Goal: Task Accomplishment & Management: Manage account settings

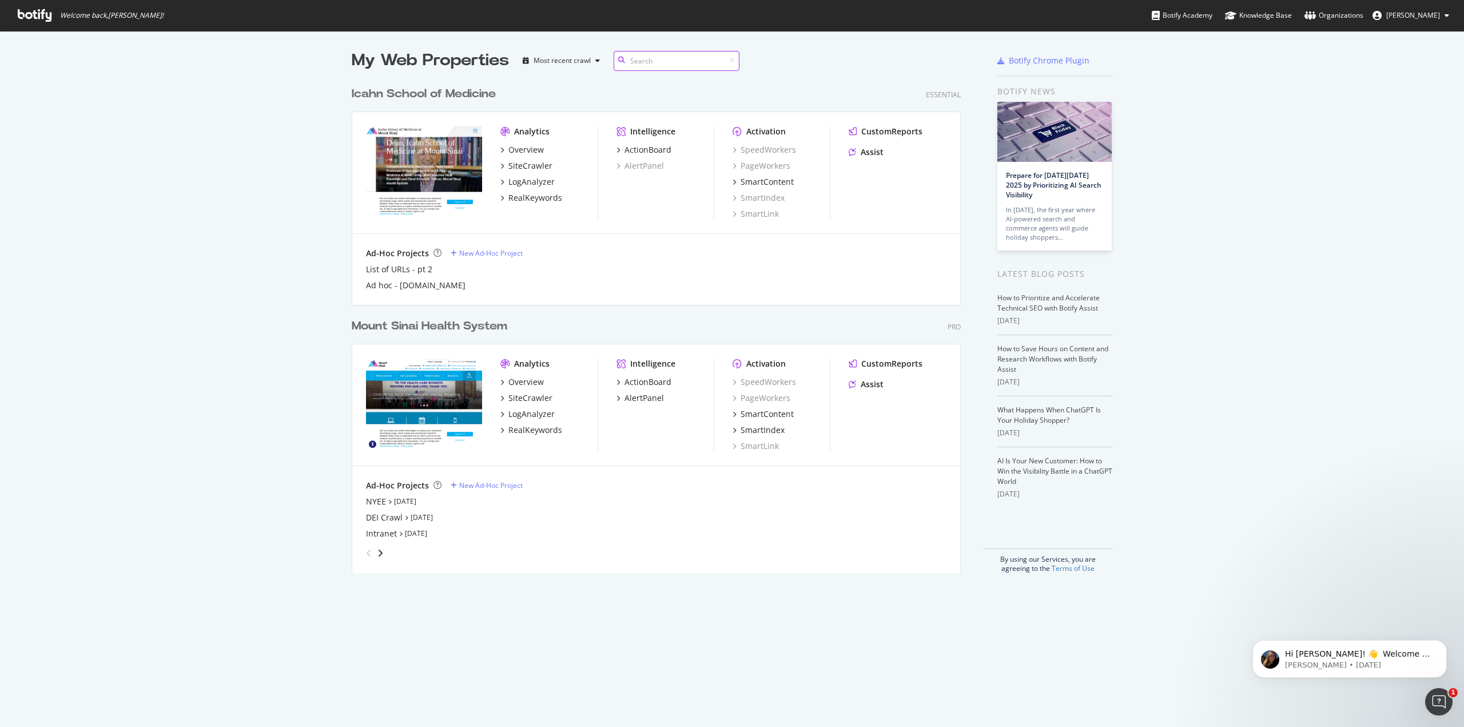
scroll to position [719, 1447]
click at [382, 518] on div "DEI Crawl" at bounding box center [384, 517] width 37 height 11
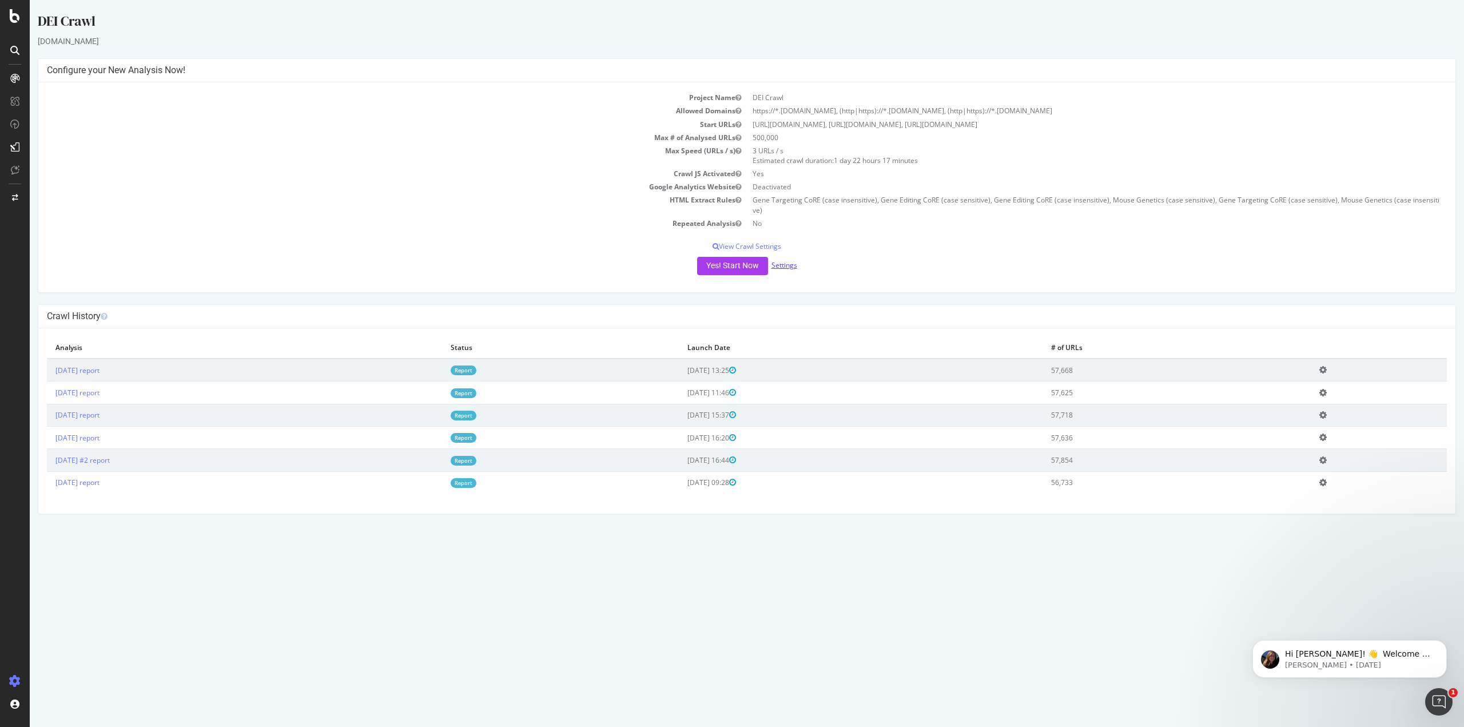
click at [789, 260] on link "Settings" at bounding box center [785, 265] width 26 height 10
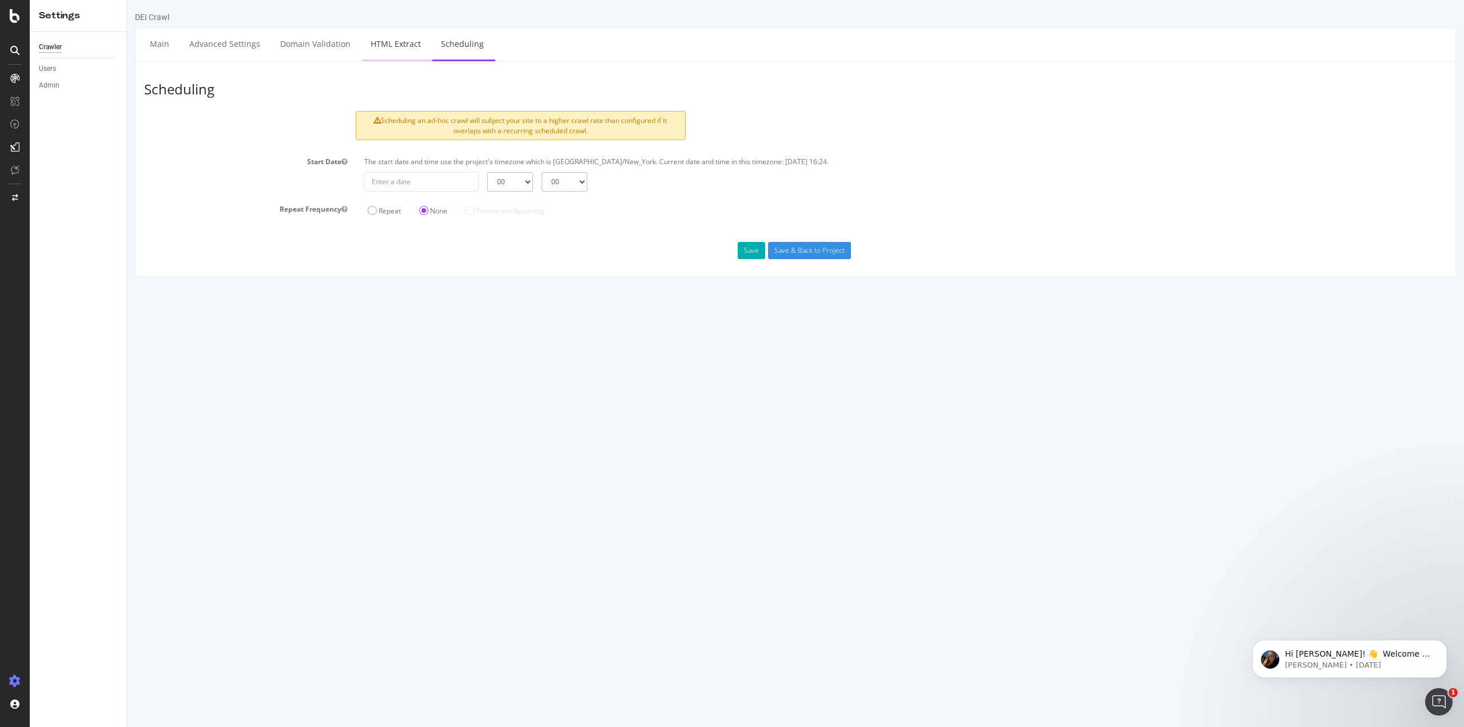
select select "count"
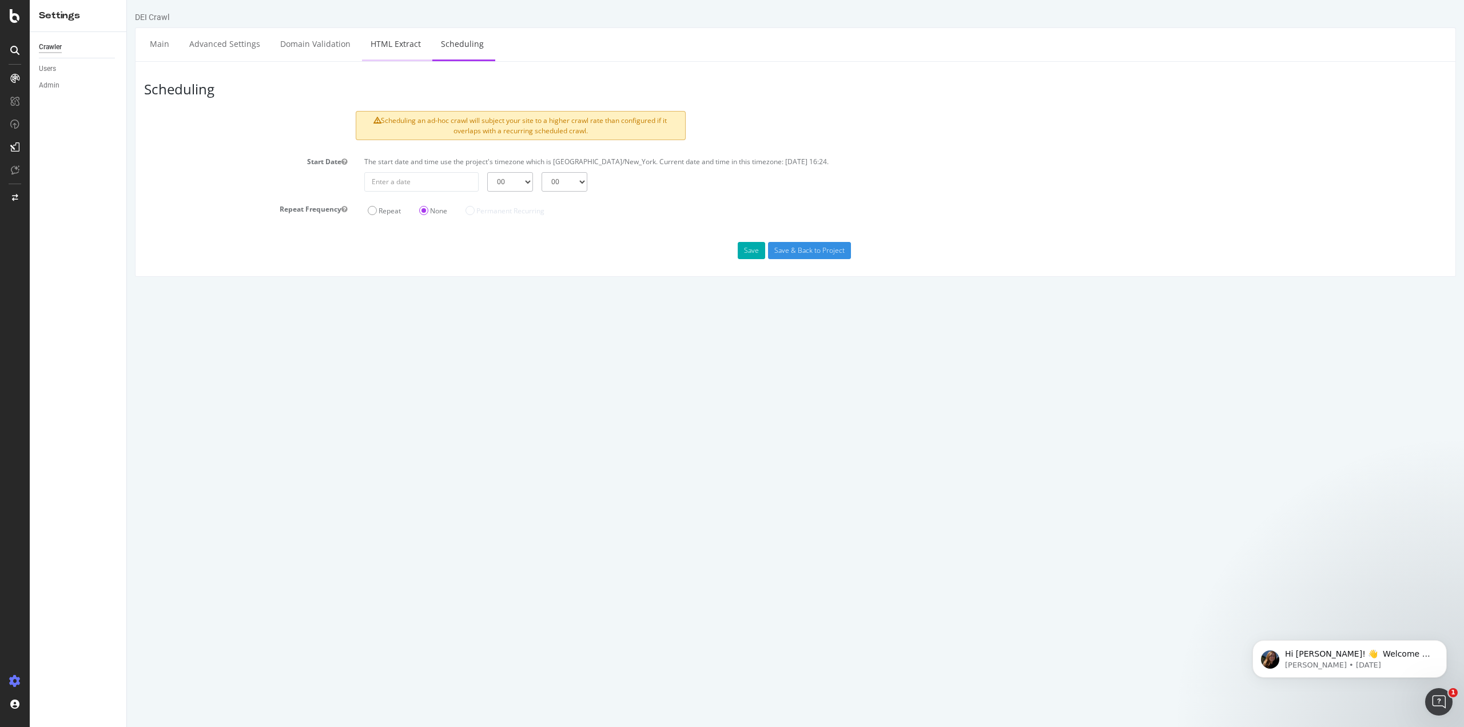
select select "count"
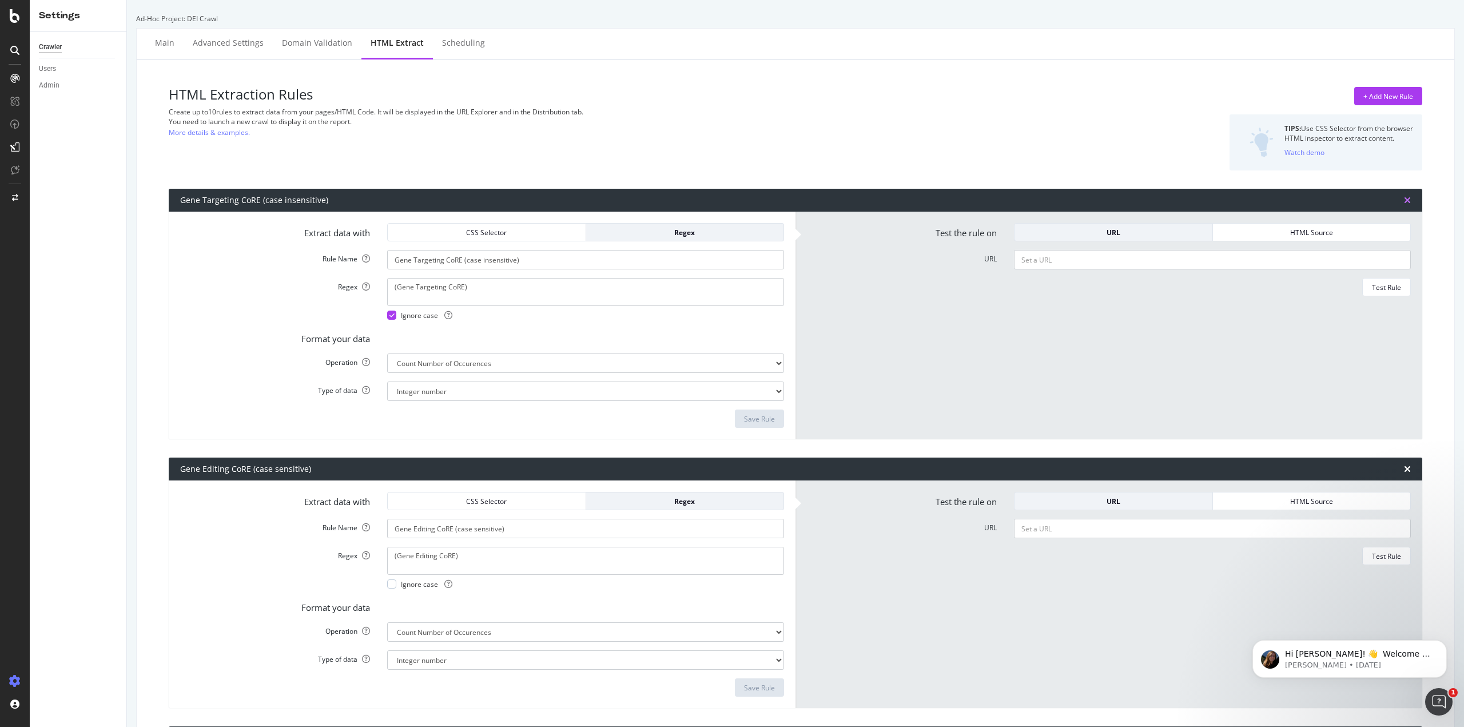
click at [1404, 198] on icon "times" at bounding box center [1407, 200] width 7 height 9
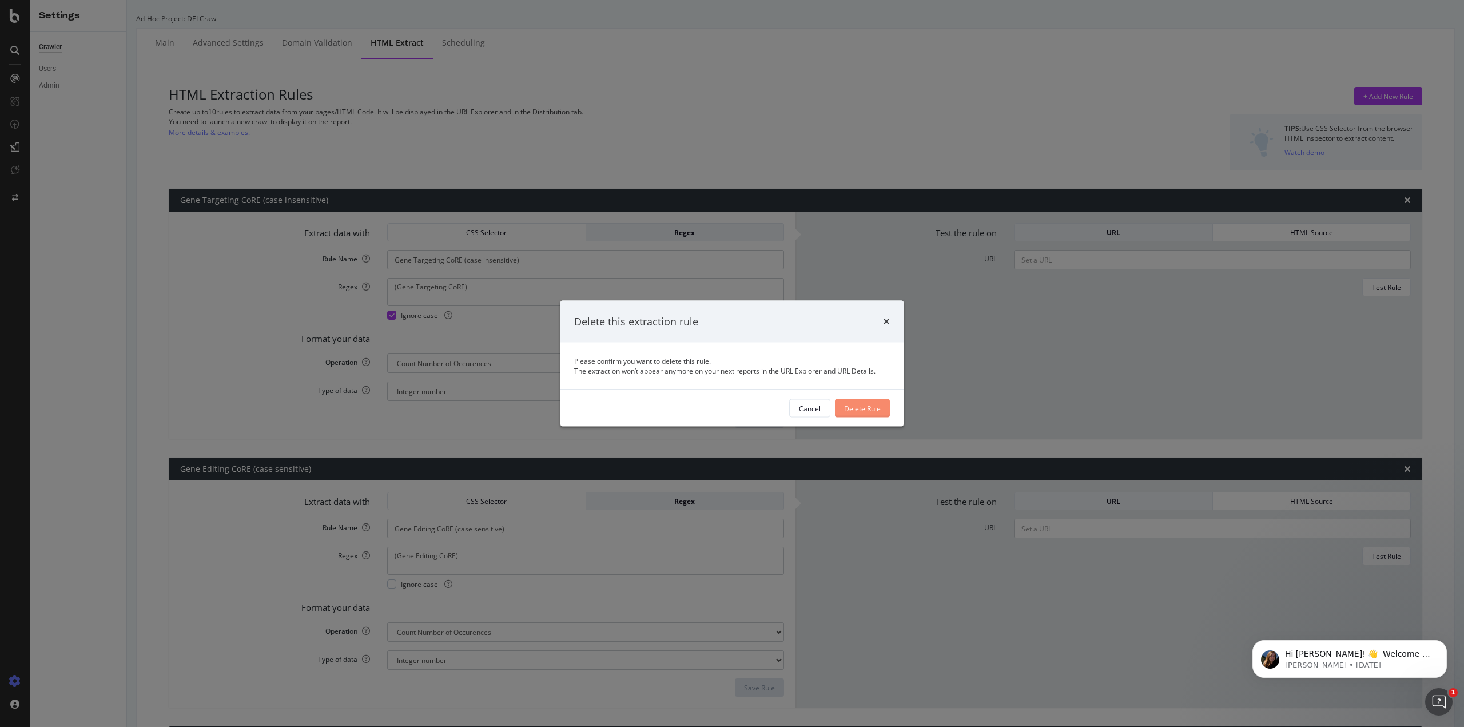
click at [883, 405] on button "Delete Rule" at bounding box center [862, 408] width 55 height 18
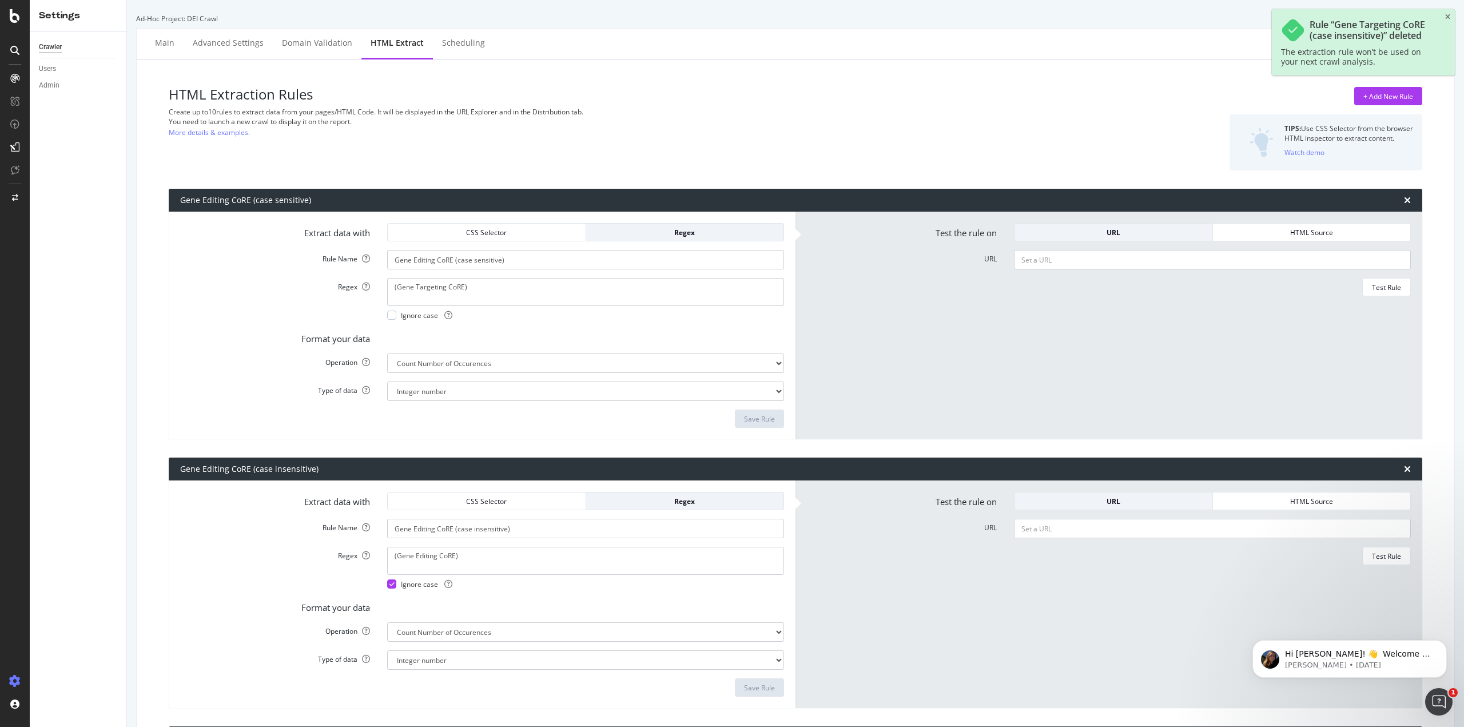
type input "Gene Editing CoRE (case sensitive)"
type textarea "(Gene Editing CoRE)"
type input "Gene Editing CoRE (case insensitive)"
type input "Mouse Genetics (case sensitive)"
type textarea "(Mouse Genetics)"
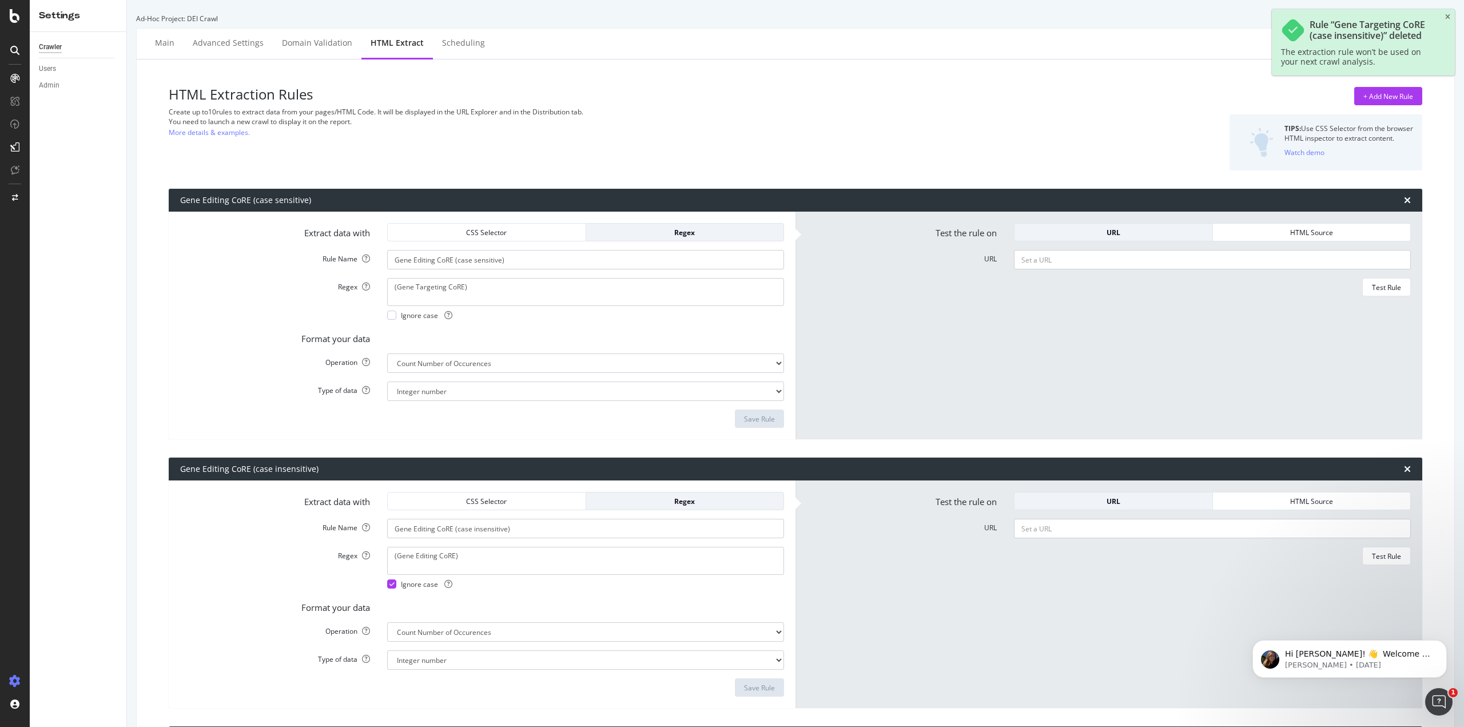
type input "Gene Targeting CoRE (case sensitive)"
type textarea "(Gene Targeting CoRE)"
type input "Mouse Genetics (case insensitive)"
type textarea "(Mouse Genetics)"
click at [1395, 200] on div "Gene Editing CoRE (case sensitive)" at bounding box center [796, 200] width 1254 height 23
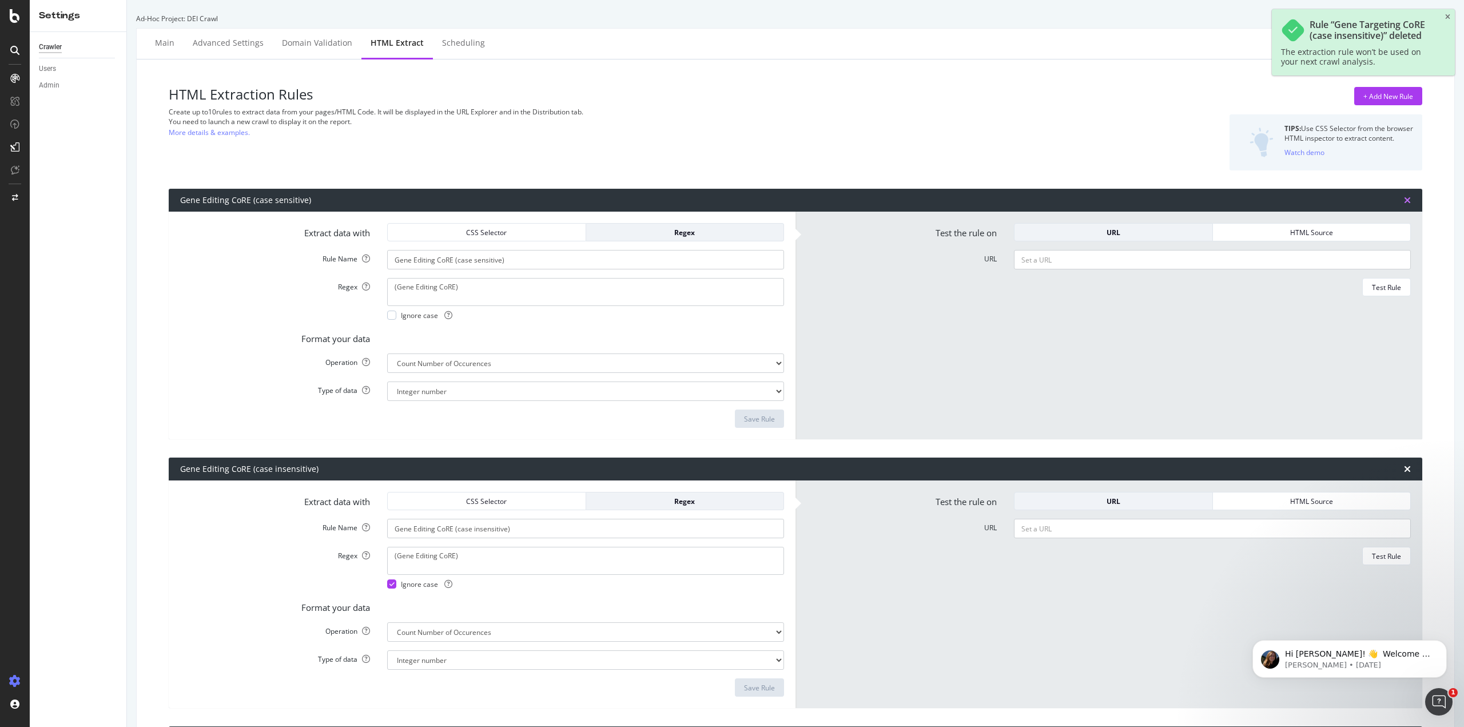
click at [1404, 199] on icon "times" at bounding box center [1407, 200] width 7 height 9
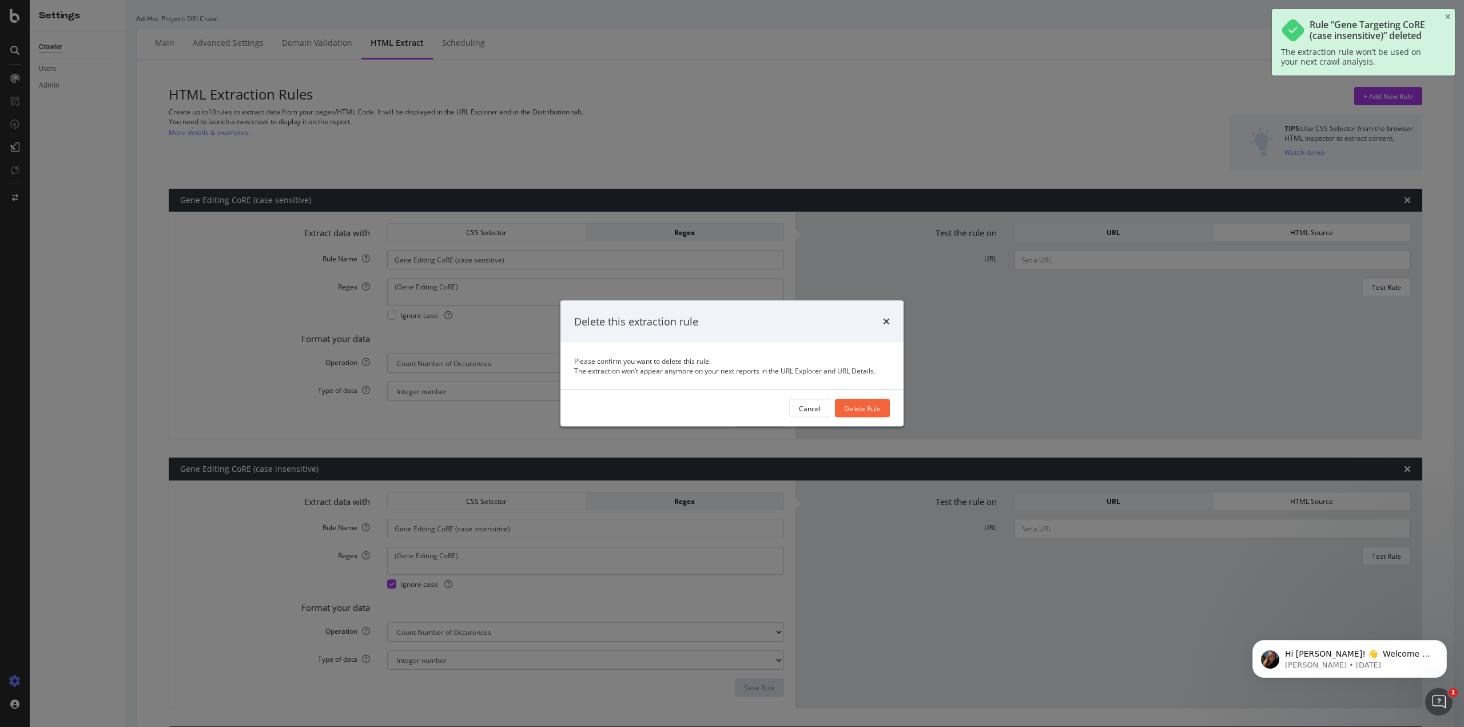
click at [857, 411] on div "Delete Rule" at bounding box center [862, 408] width 37 height 10
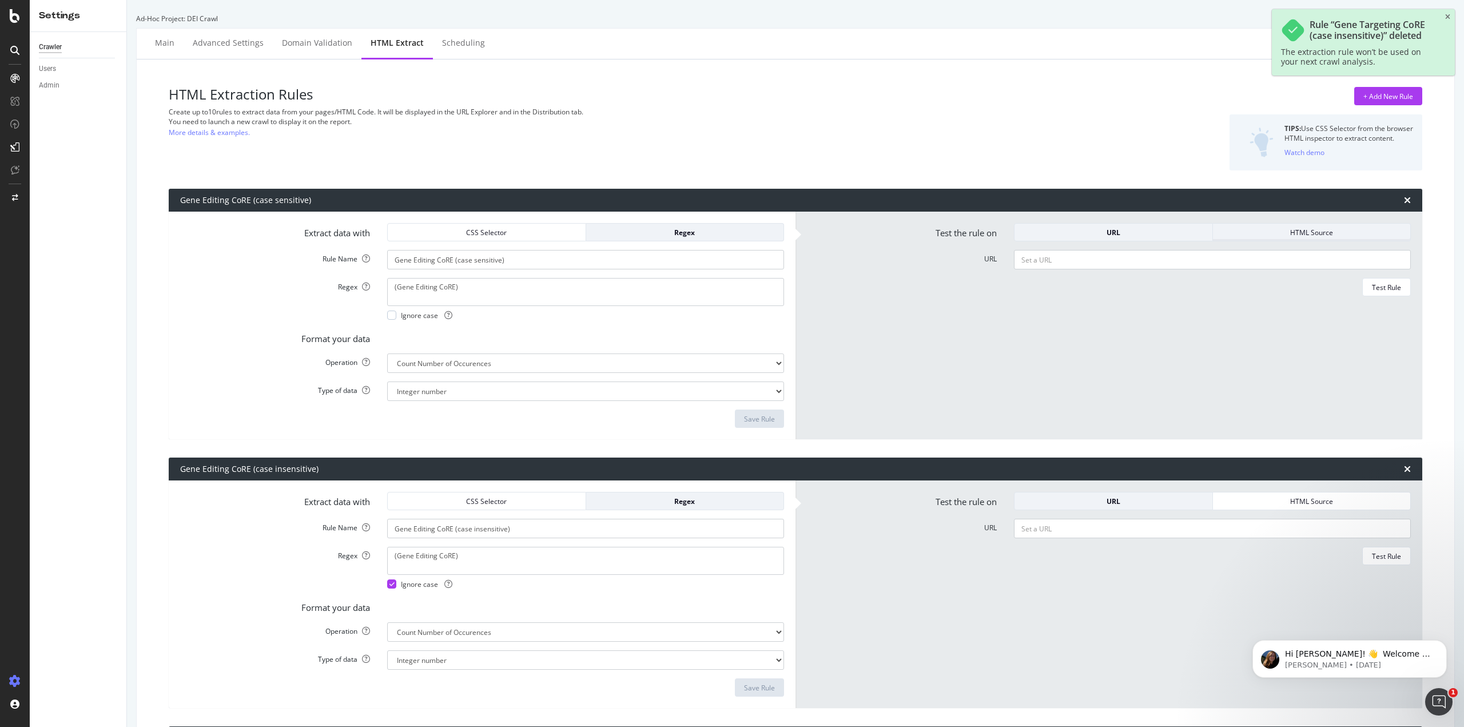
type input "Gene Editing CoRE (case insensitive)"
type input "Mouse Genetics (case sensitive)"
type textarea "(Mouse Genetics)"
type input "Gene Targeting CoRE (case sensitive)"
type textarea "(Gene Targeting CoRE)"
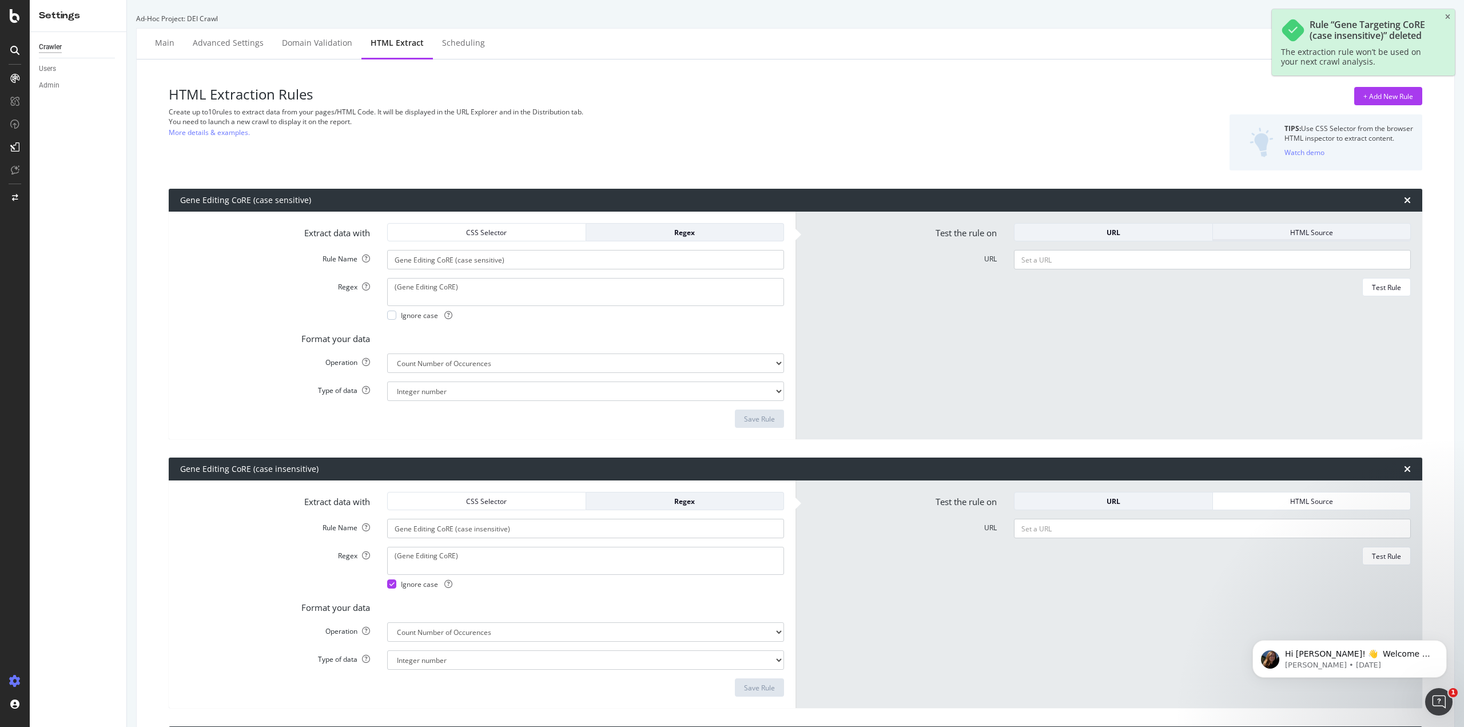
type input "Mouse Genetics (case insensitive)"
type textarea "(Mouse Genetics)"
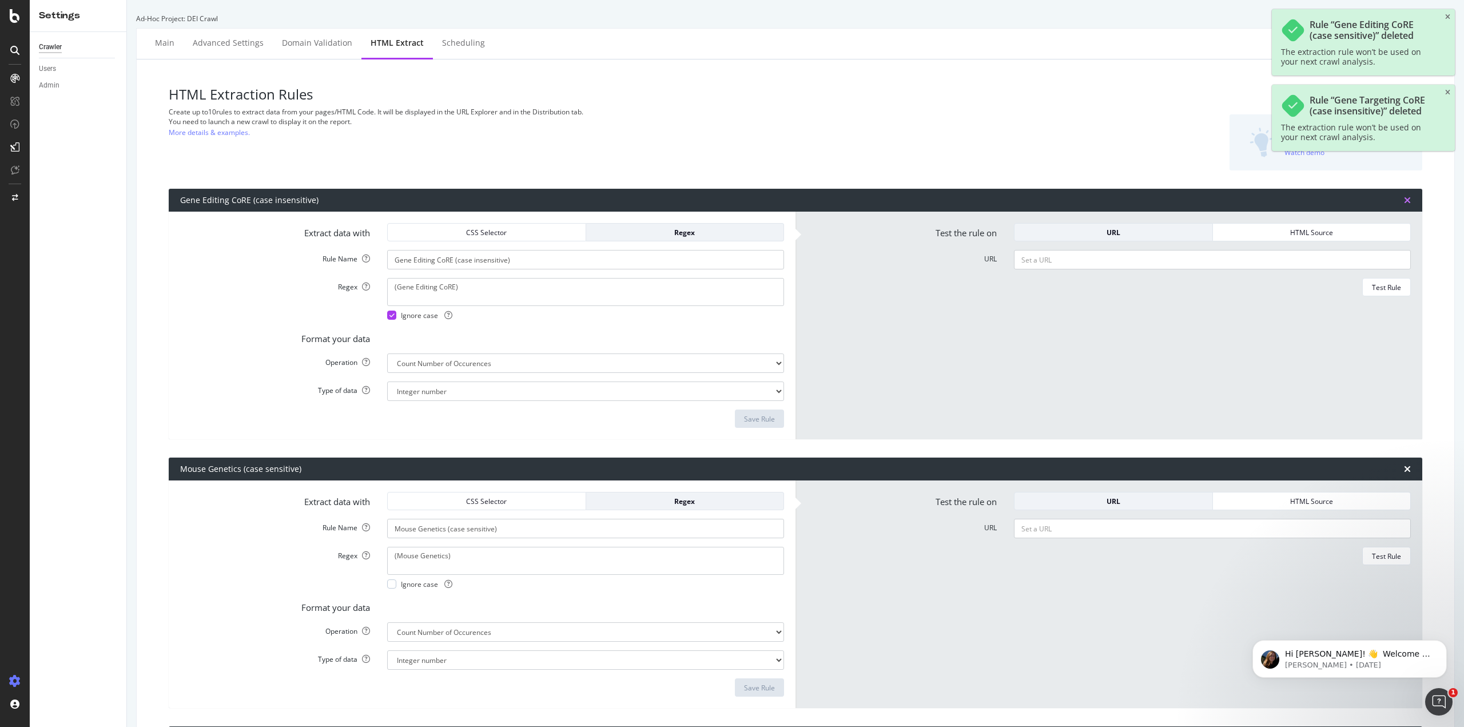
click at [1404, 203] on icon "times" at bounding box center [1407, 200] width 7 height 9
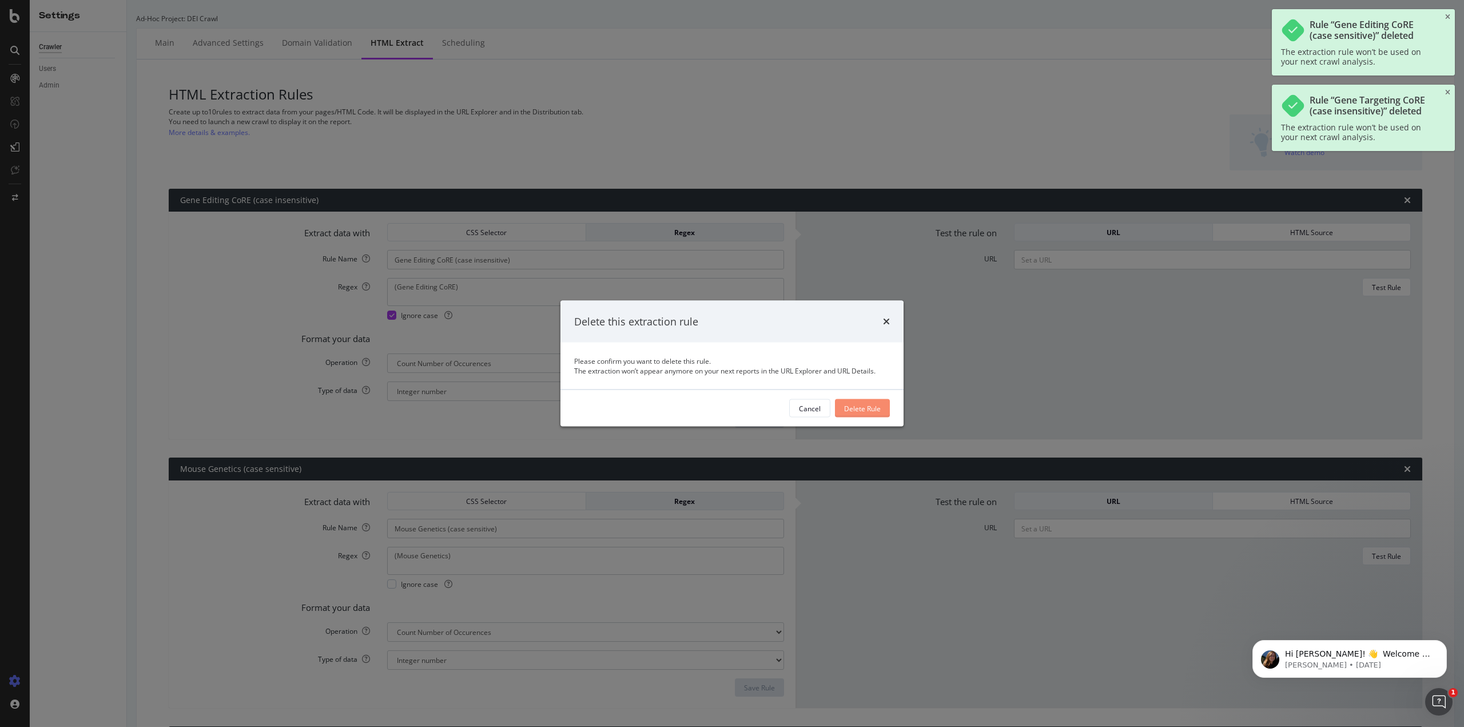
click at [866, 409] on div "Delete Rule" at bounding box center [862, 408] width 37 height 10
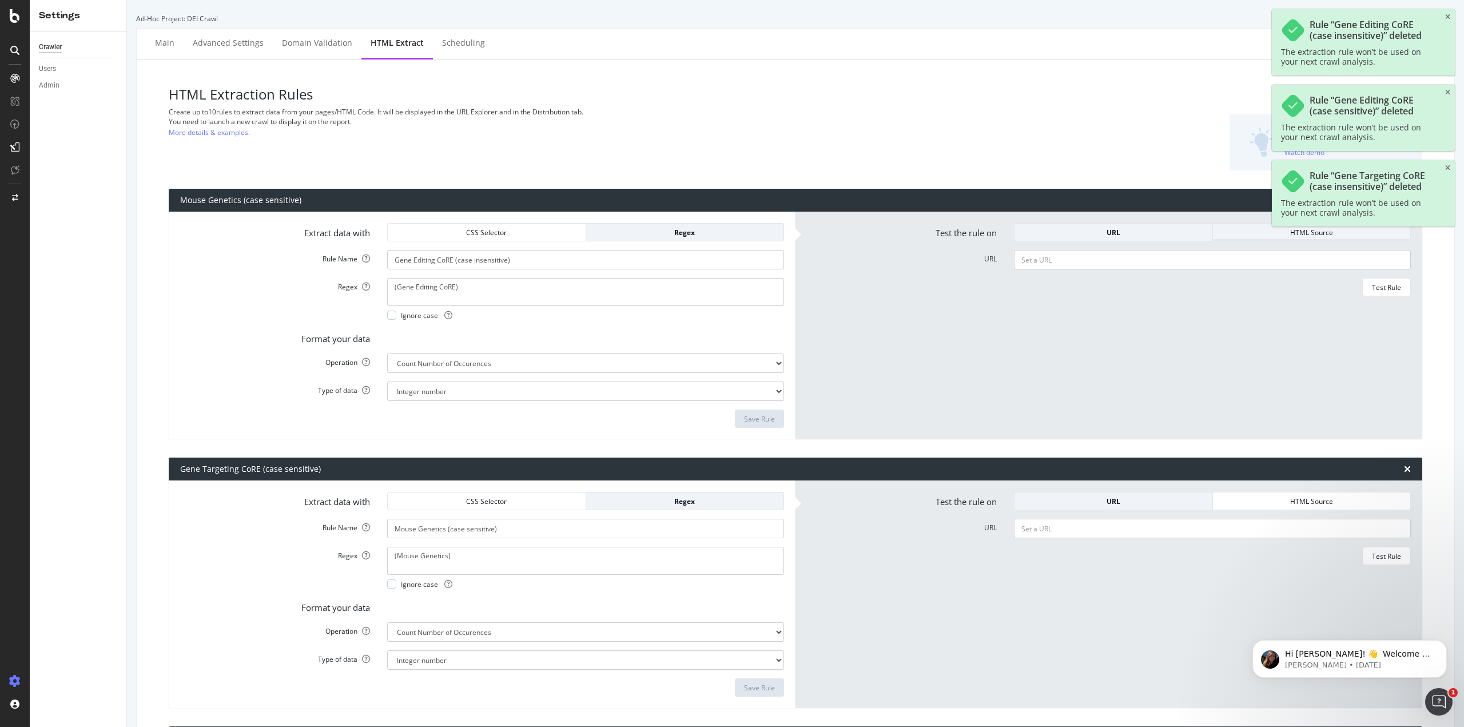
type input "Mouse Genetics (case sensitive)"
type textarea "(Mouse Genetics)"
type input "Gene Targeting CoRE (case sensitive)"
type textarea "(Gene Targeting CoRE)"
type input "Mouse Genetics (case insensitive)"
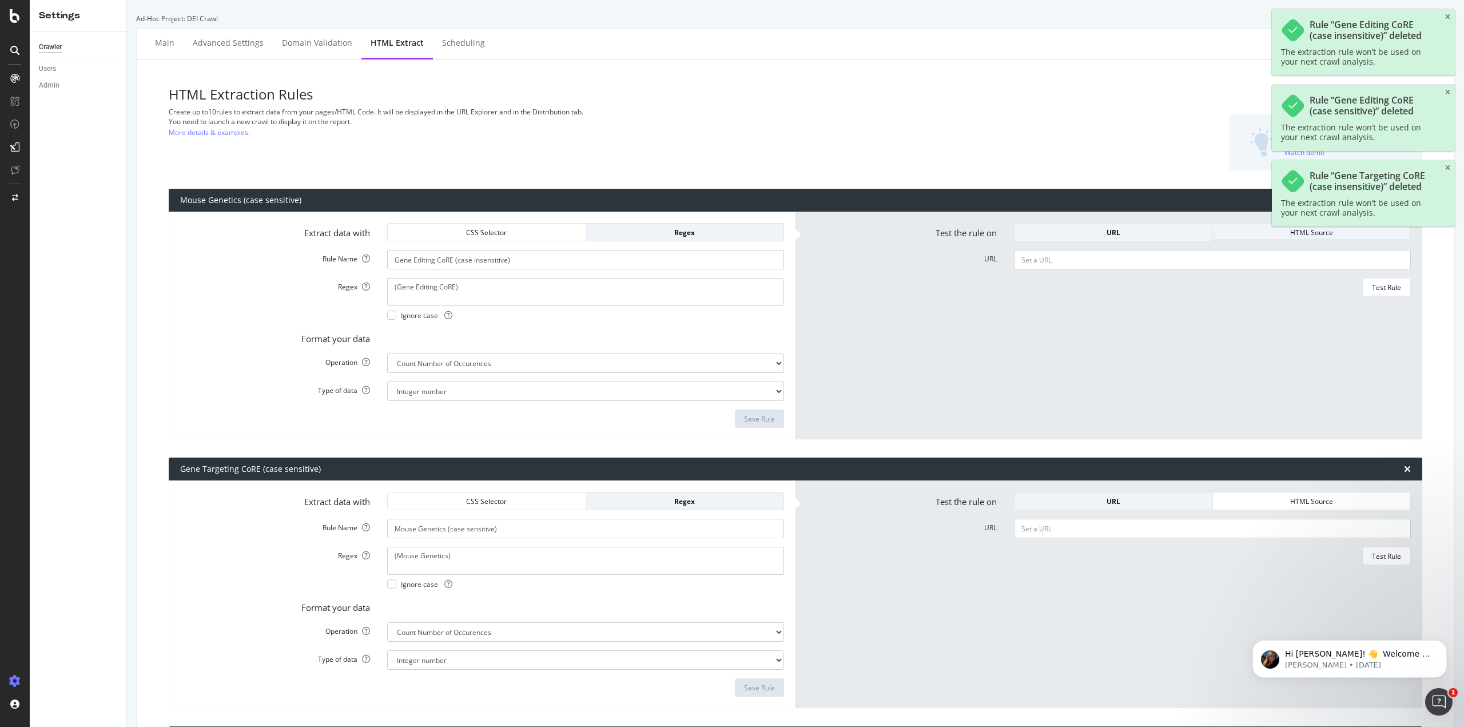
type textarea "(Mouse Genetics)"
click at [1405, 465] on div "Gene Targeting CoRE (case sensitive)" at bounding box center [796, 469] width 1254 height 23
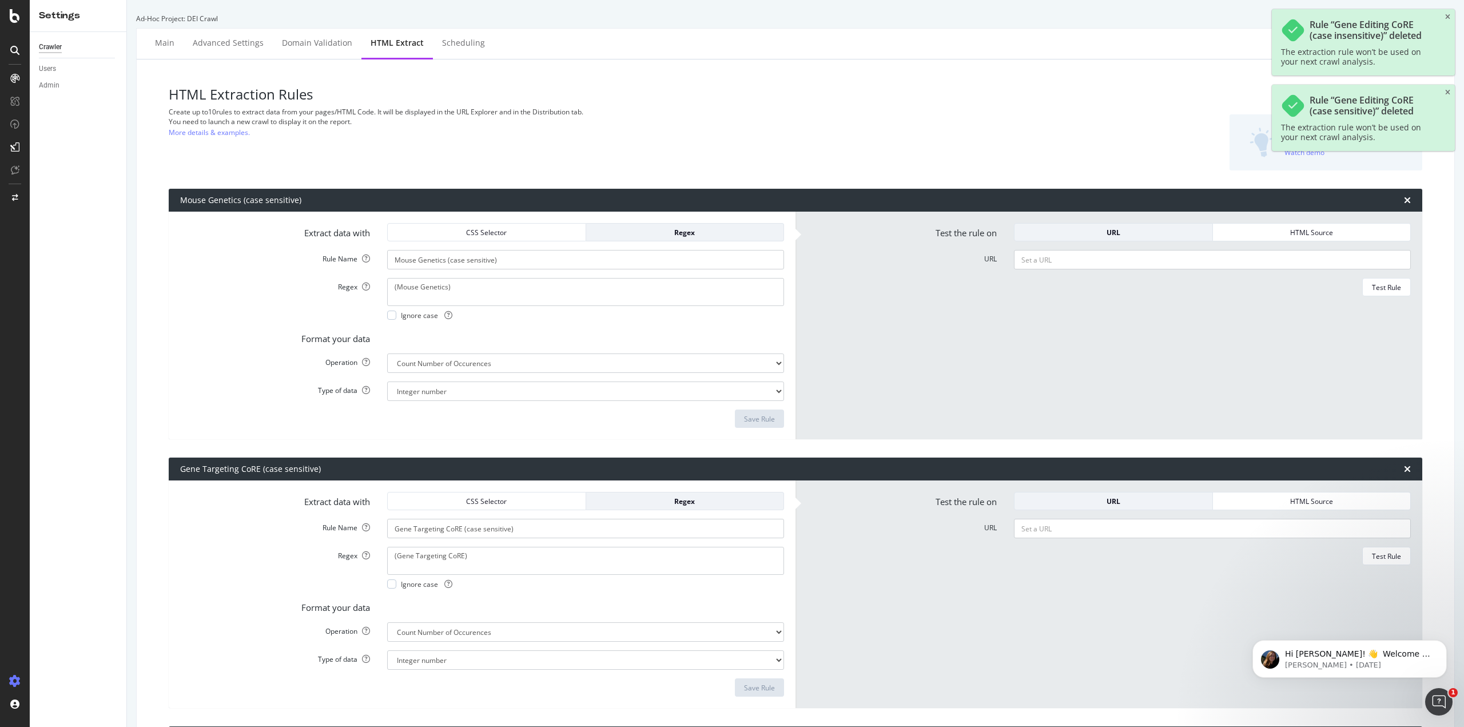
click at [1403, 467] on div "Gene Targeting CoRE (case sensitive)" at bounding box center [796, 469] width 1254 height 23
click at [1404, 473] on icon "times" at bounding box center [1407, 469] width 7 height 9
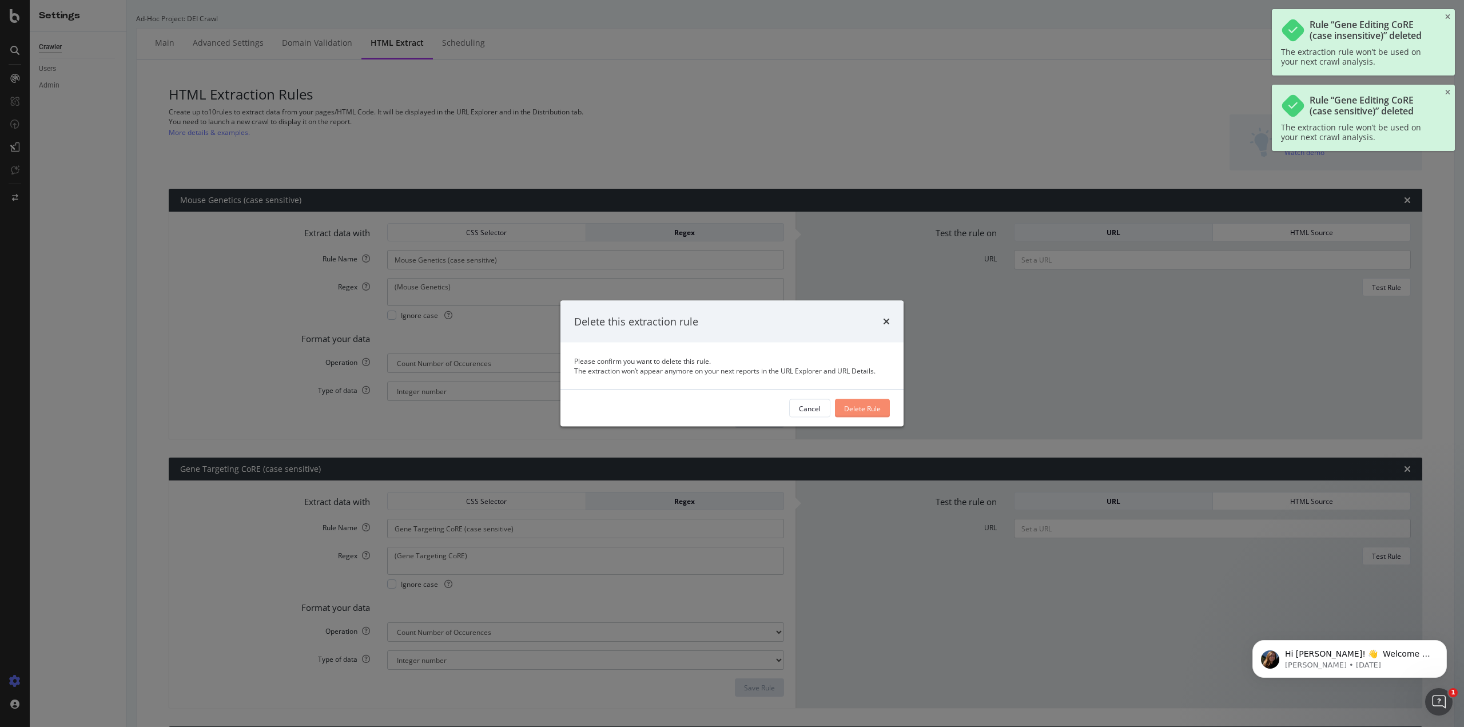
click at [847, 407] on div "Delete Rule" at bounding box center [862, 408] width 37 height 10
type input "Mouse Genetics (case insensitive)"
type textarea "(Mouse Genetics)"
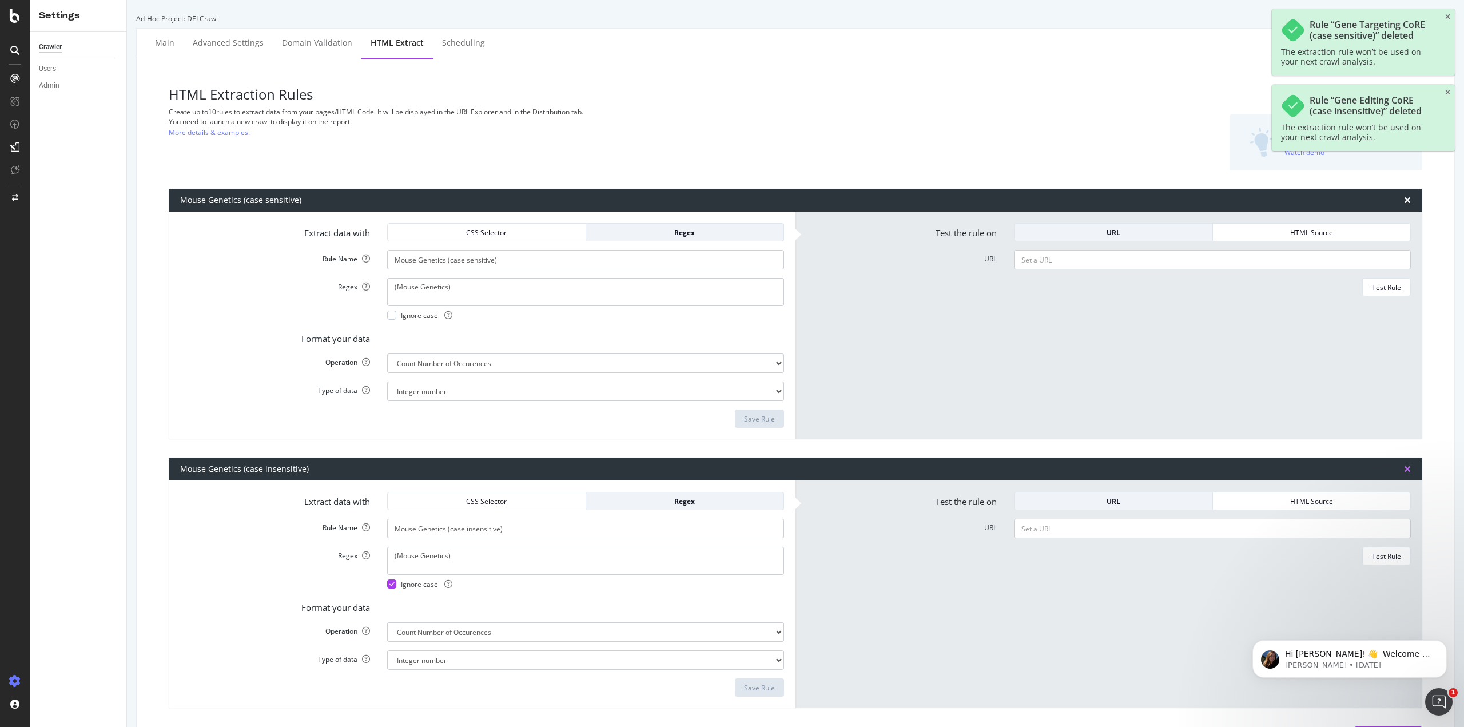
click at [1404, 470] on icon "times" at bounding box center [1407, 469] width 7 height 9
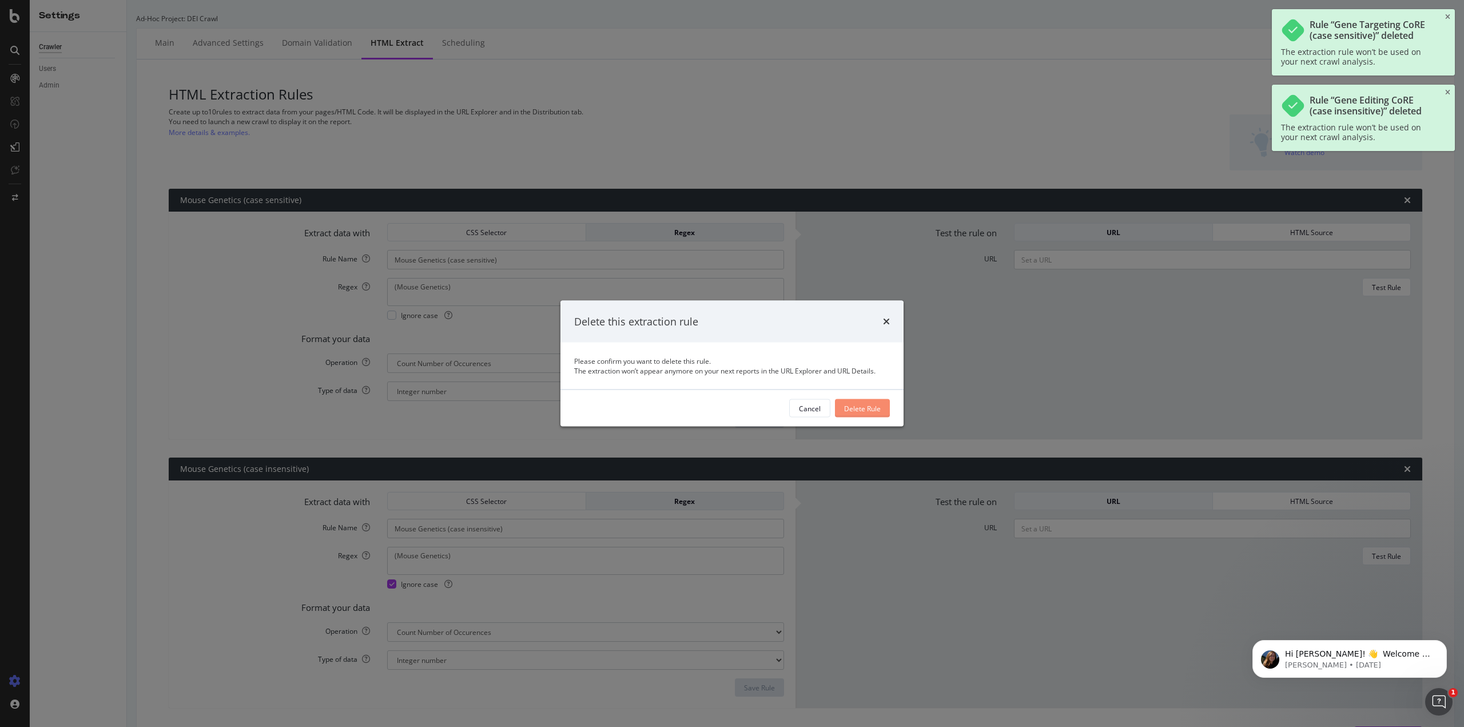
click at [875, 405] on div "Delete Rule" at bounding box center [862, 408] width 37 height 10
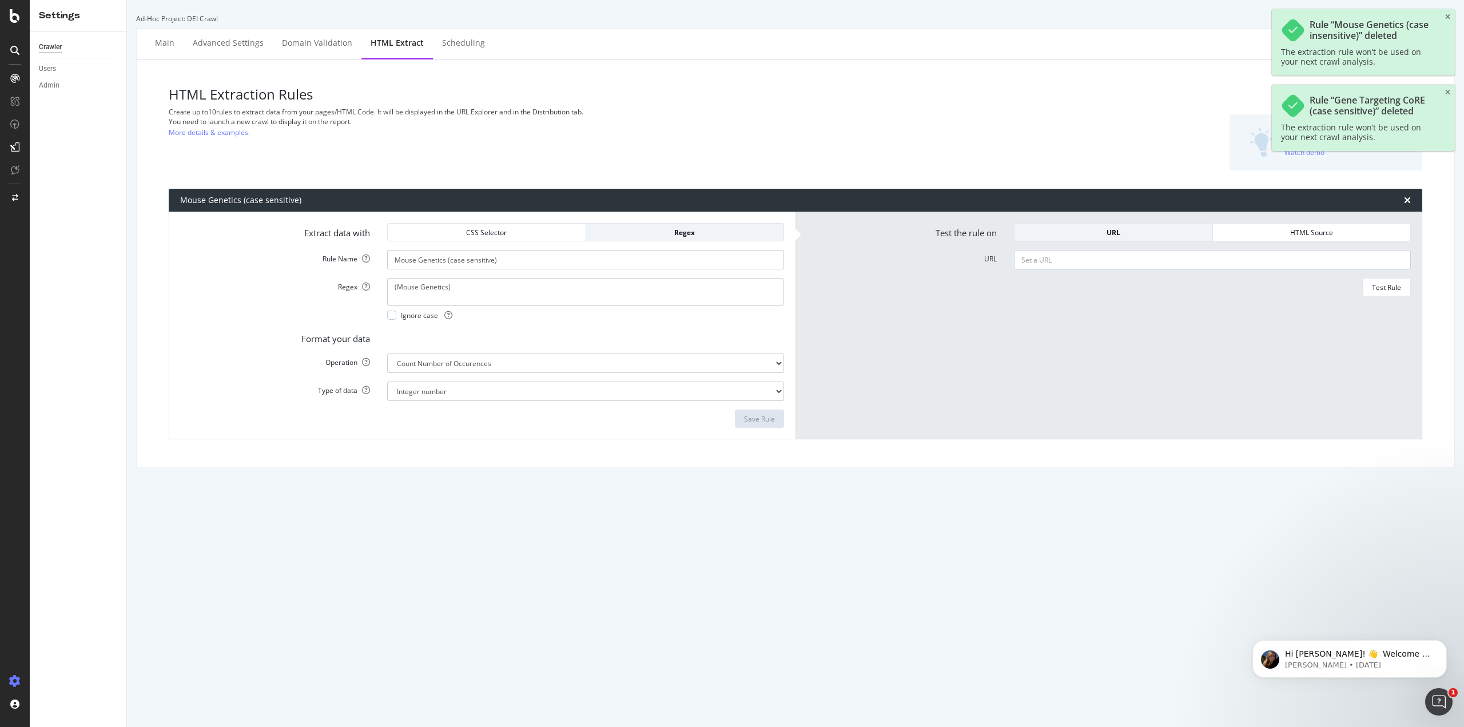
click at [1408, 199] on div "Mouse Genetics (case sensitive)" at bounding box center [796, 200] width 1254 height 23
click at [1404, 200] on icon "times" at bounding box center [1407, 200] width 7 height 9
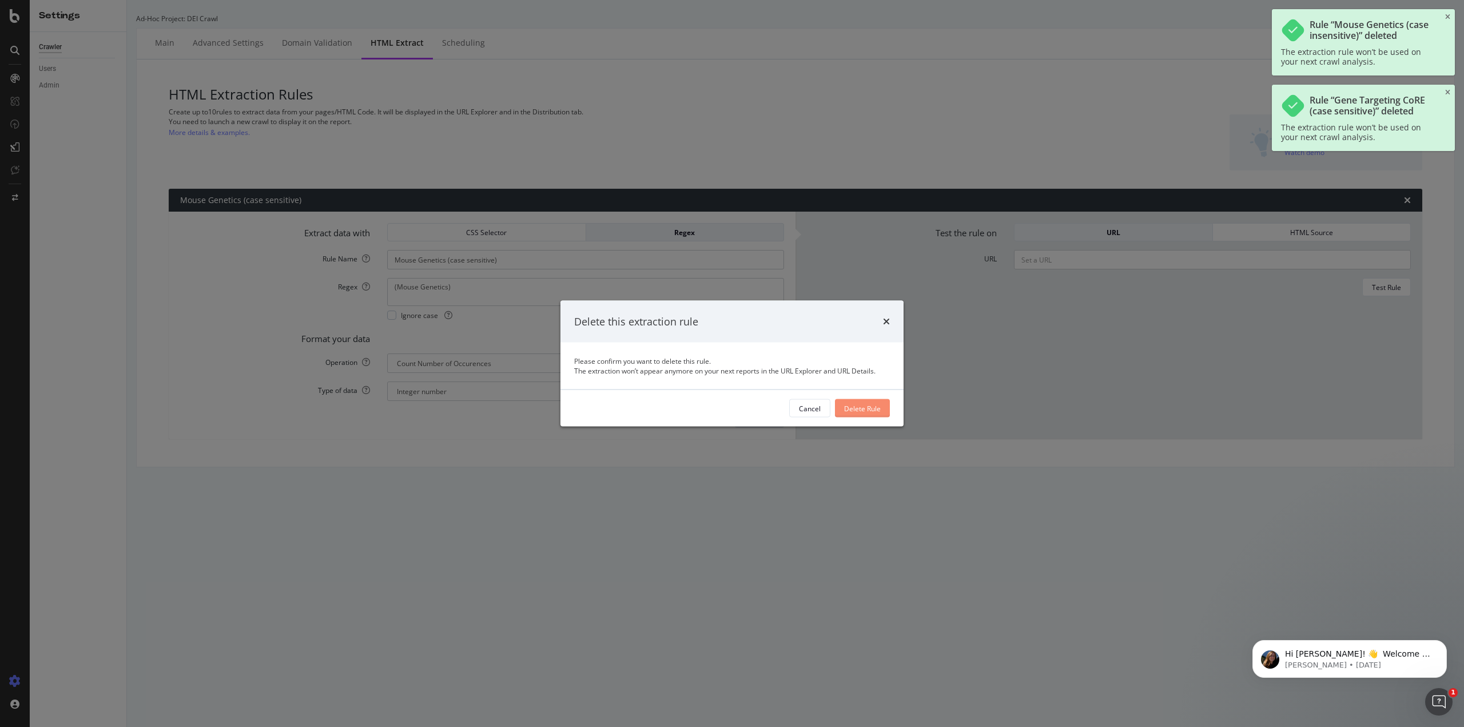
click at [871, 407] on div "Delete Rule" at bounding box center [862, 408] width 37 height 10
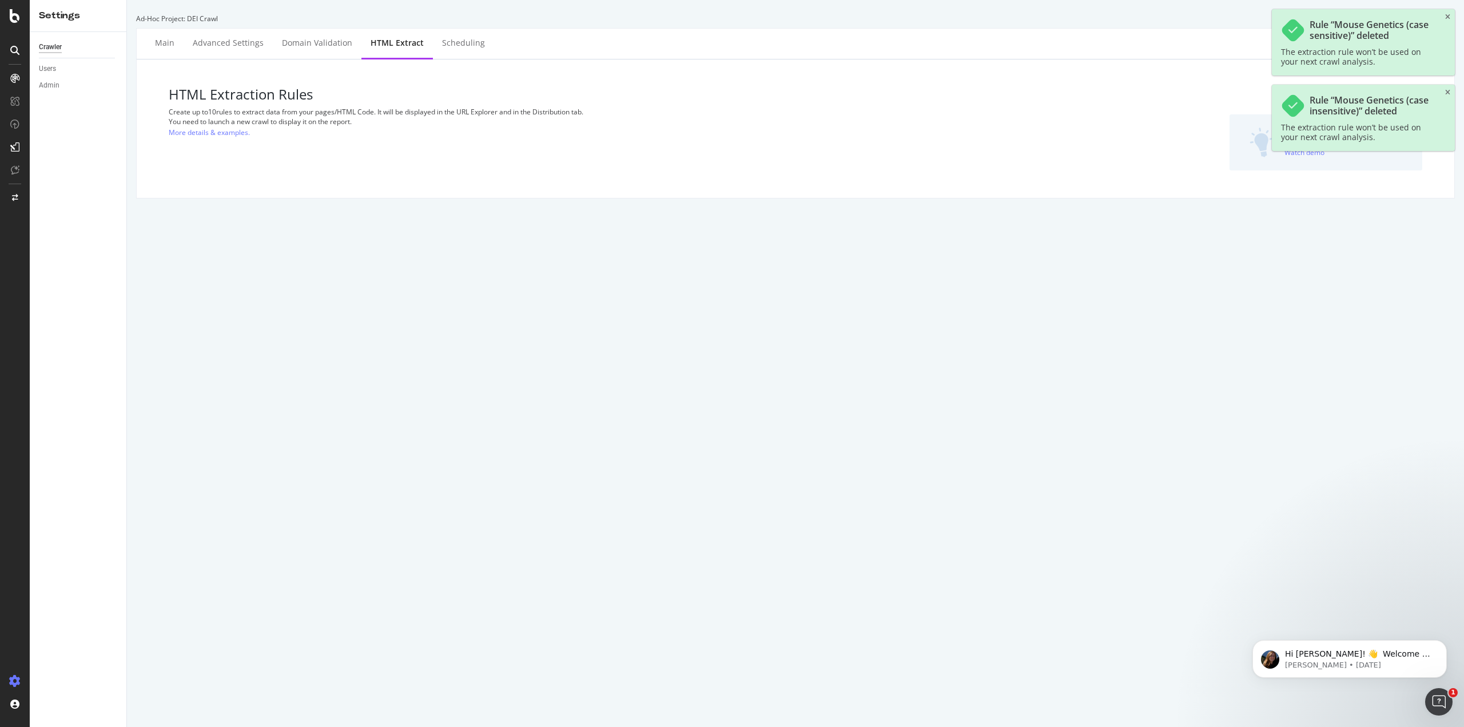
drag, startPoint x: 846, startPoint y: 391, endPoint x: 1229, endPoint y: 170, distance: 442.6
click at [848, 391] on div "Ad-Hoc Project: DEI Crawl Main Advanced Settings Domain Validation HTML Extract…" at bounding box center [795, 363] width 1337 height 727
click at [1447, 19] on icon "close toast" at bounding box center [1448, 17] width 5 height 7
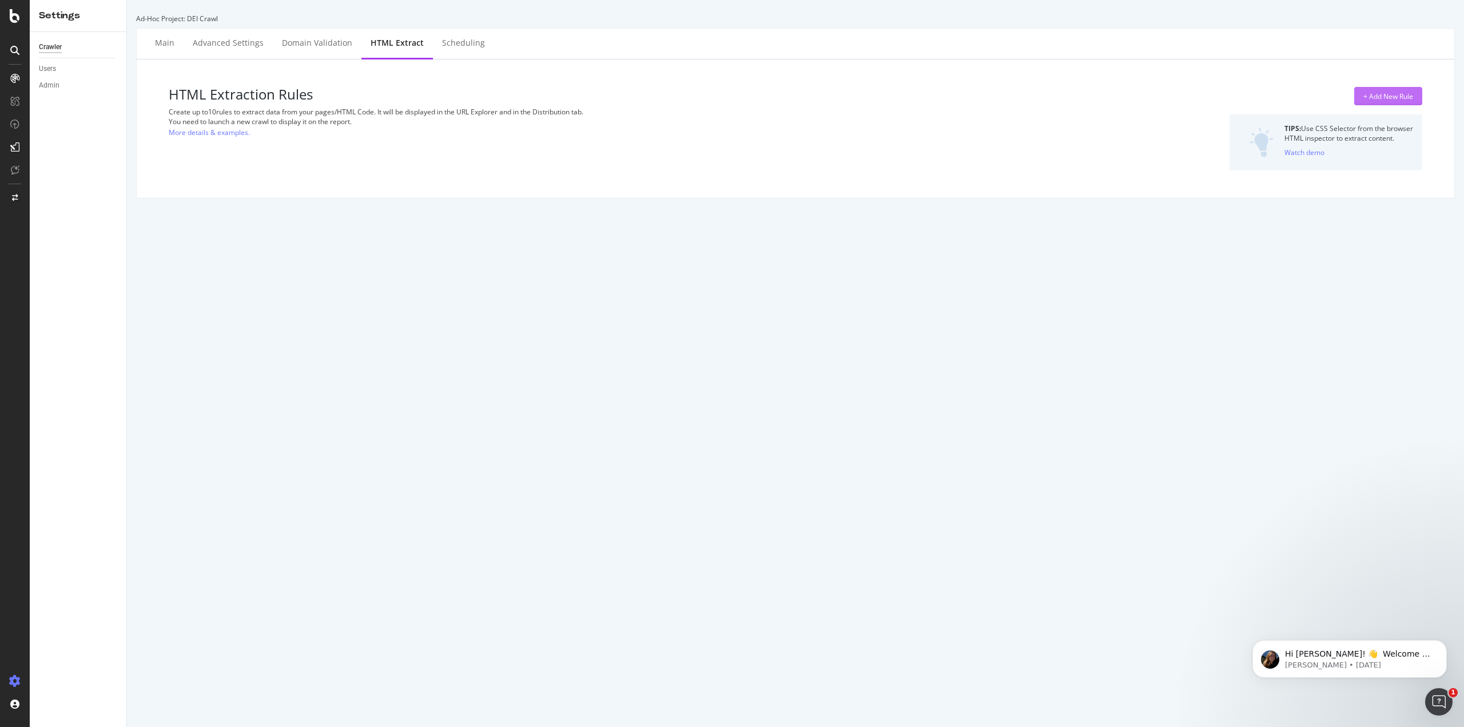
click at [1390, 97] on div "+ Add New Rule" at bounding box center [1389, 97] width 50 height 10
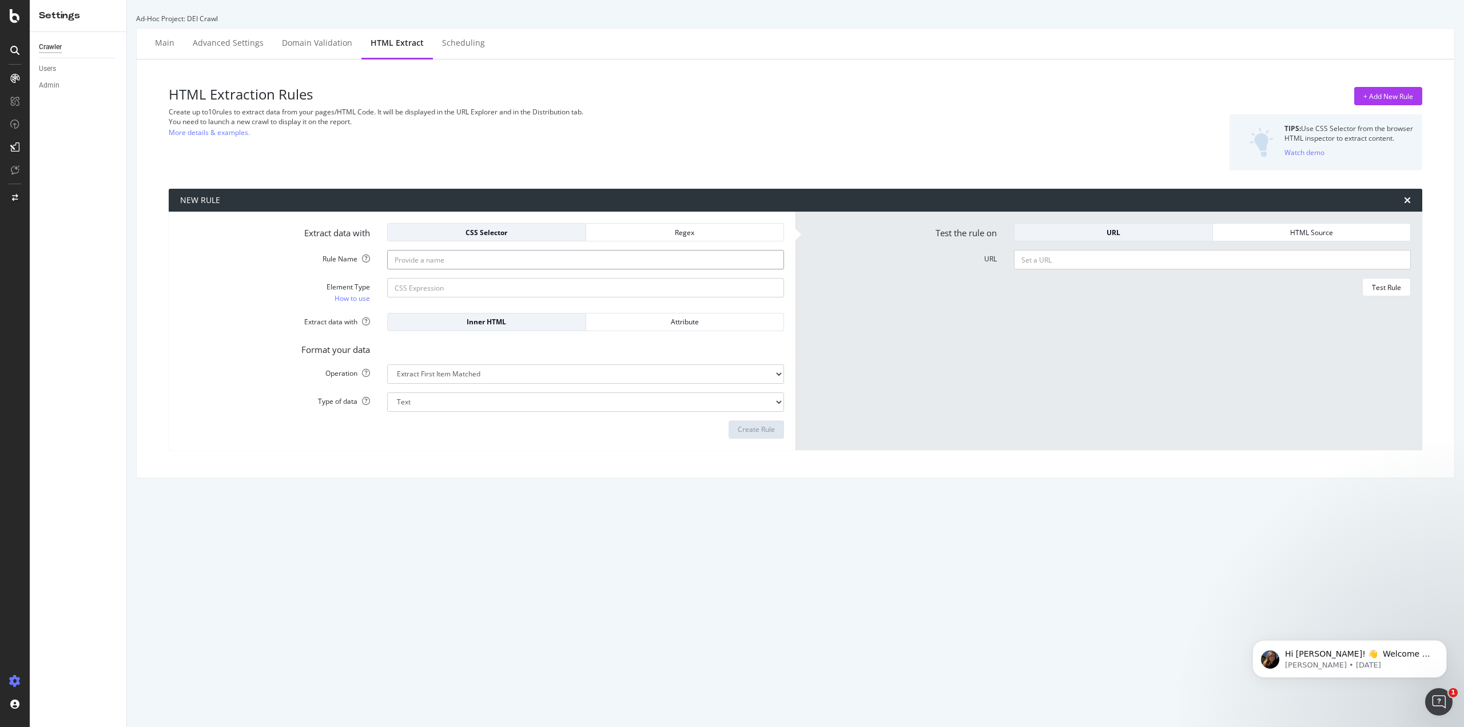
click at [432, 258] on input "Rule Name" at bounding box center [585, 259] width 397 height 19
click at [674, 238] on div "Regex" at bounding box center [686, 232] width 180 height 16
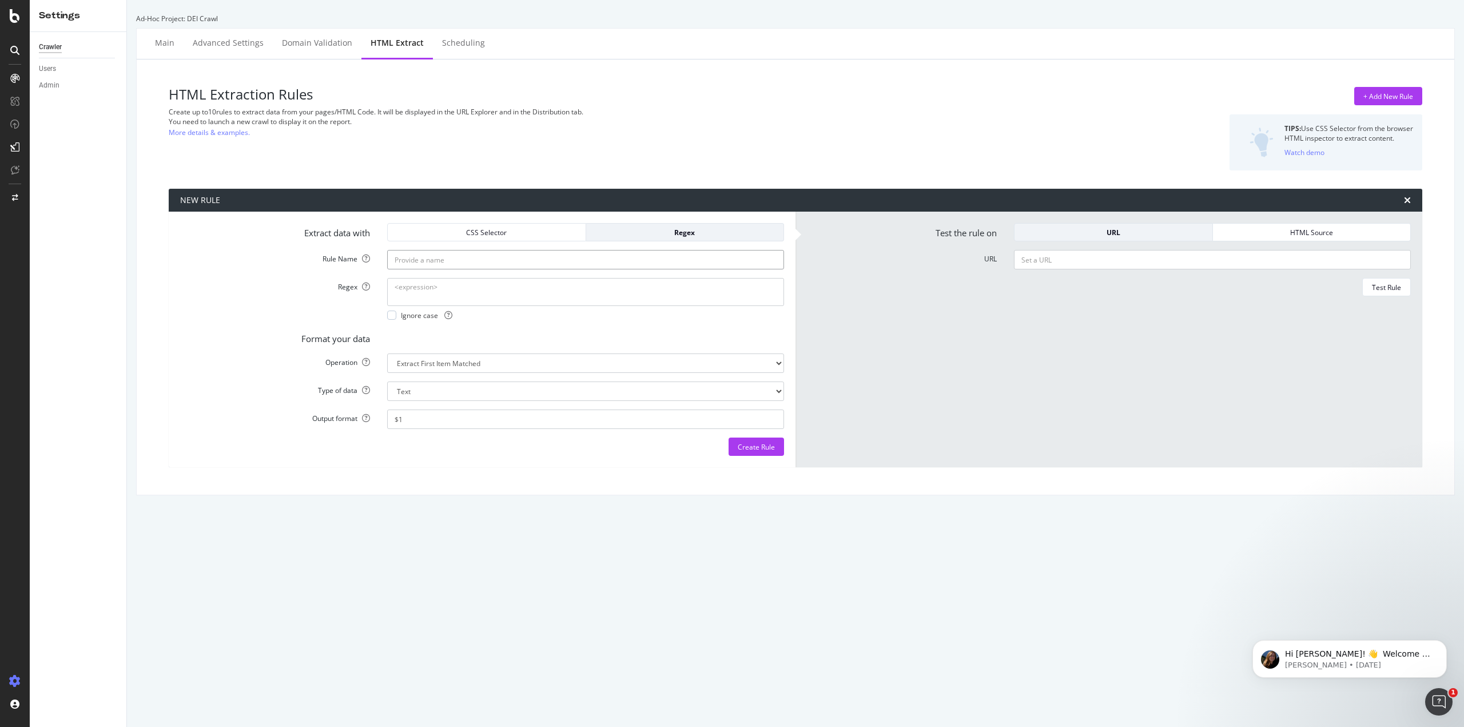
click at [414, 258] on input "Rule Name" at bounding box center [585, 259] width 397 height 19
click at [433, 263] on input "Rule Name" at bounding box center [585, 259] width 397 height 19
type input "Genetics (case insensitive)"
click at [436, 290] on textarea "Regex" at bounding box center [585, 291] width 397 height 27
click at [392, 318] on div at bounding box center [391, 315] width 9 height 9
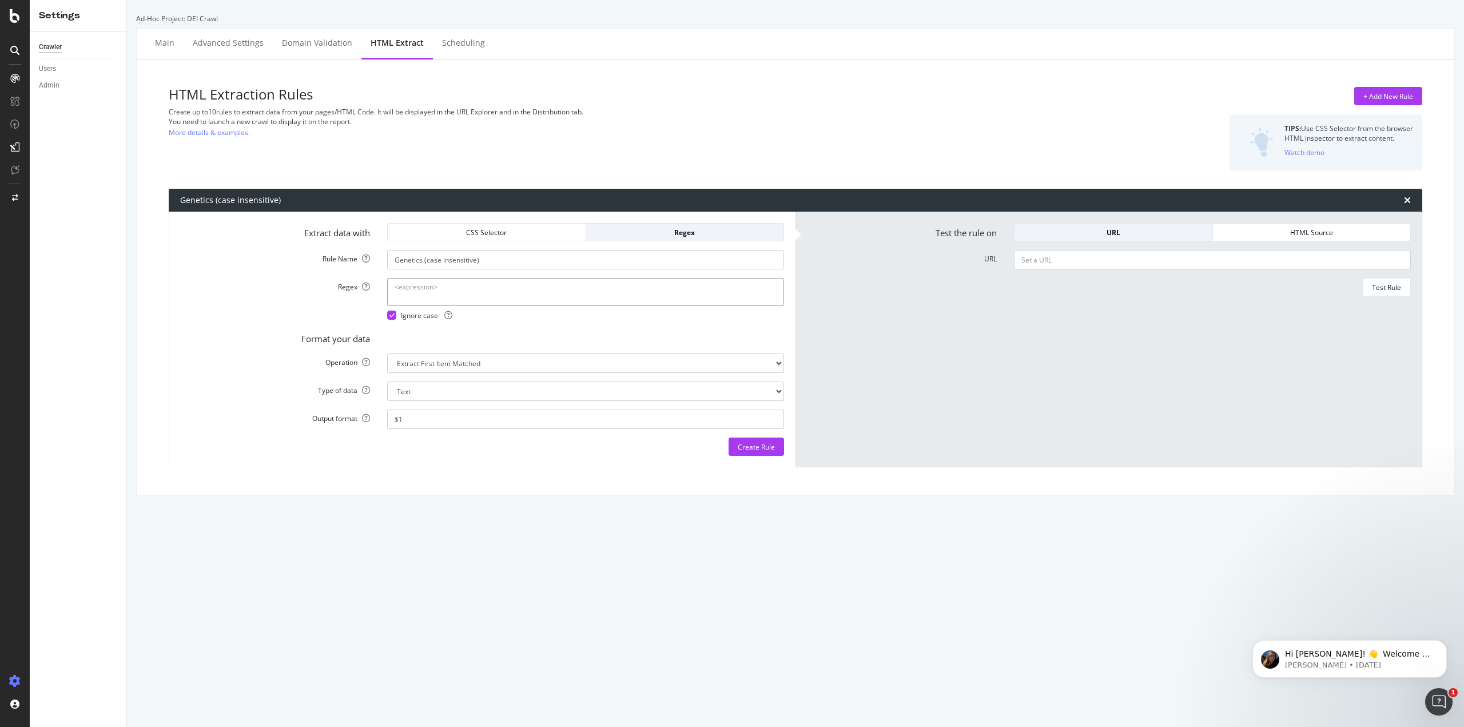
click at [411, 289] on textarea "Regex" at bounding box center [585, 291] width 397 height 27
click at [432, 291] on textarea "Regex" at bounding box center [585, 291] width 397 height 27
type textarea "(genetics)"
click at [557, 336] on div "Format your data" at bounding box center [482, 337] width 621 height 16
click at [532, 361] on select "Extract First Item Matched Extract First 3 Items Matched Count Number of Occure…" at bounding box center [585, 363] width 397 height 19
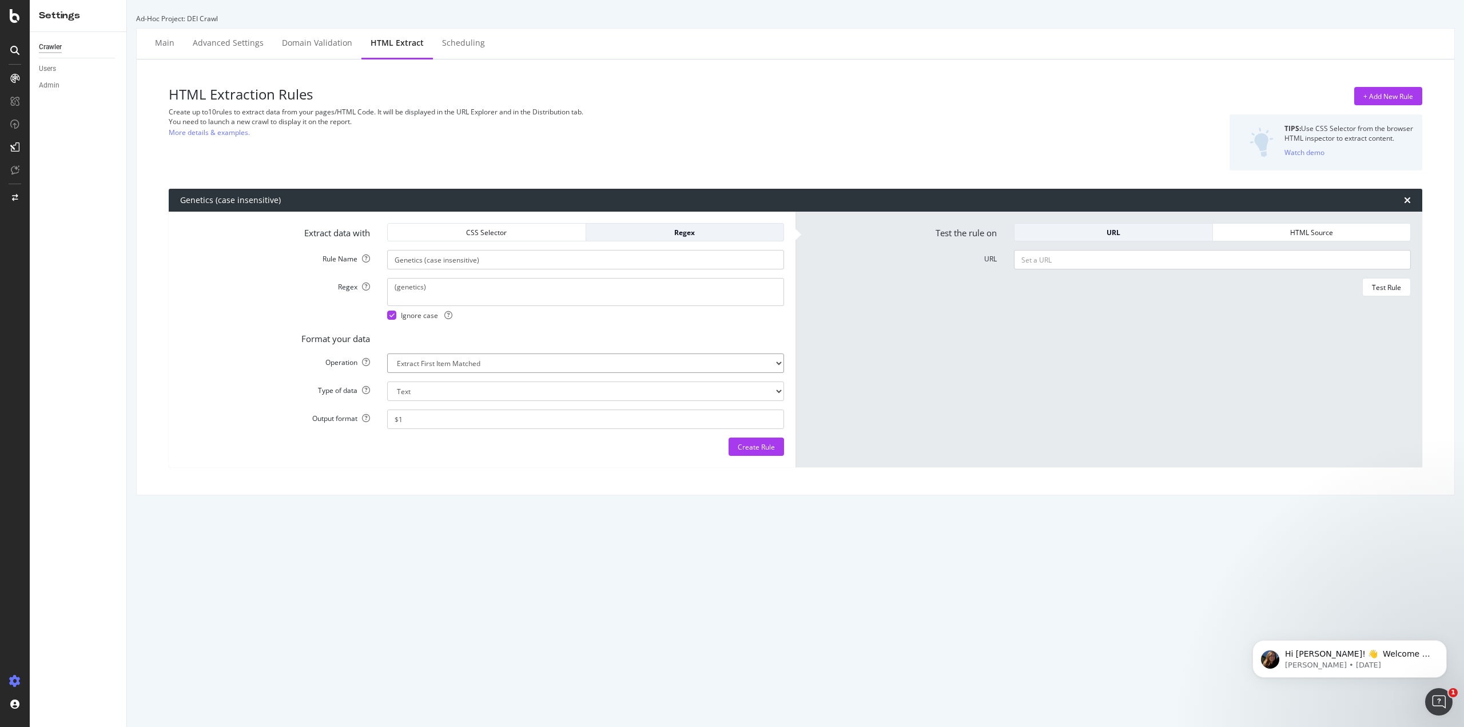
select select "exist"
click at [387, 354] on select "Extract First Item Matched Extract First 3 Items Matched Count Number of Occure…" at bounding box center [585, 363] width 397 height 19
select select "b"
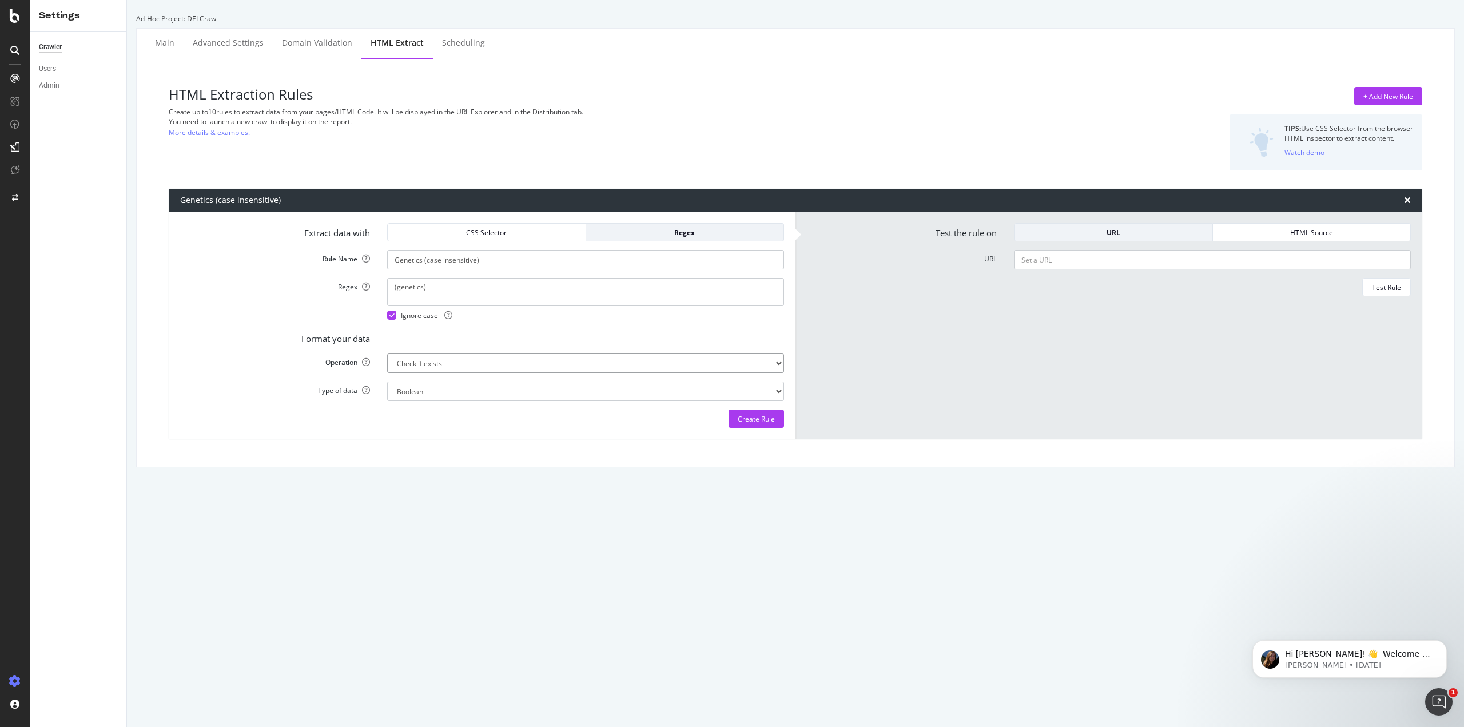
click at [507, 357] on select "Extract First Item Matched Extract First 3 Items Matched Count Number of Occure…" at bounding box center [585, 363] width 397 height 19
select select "count"
click at [387, 354] on select "Extract First Item Matched Extract First 3 Items Matched Count Number of Occure…" at bounding box center [585, 363] width 397 height 19
select select "i"
click at [518, 328] on form "Extract data with CSS Selector Regex Rule Name Genetics (case insensitive) Rege…" at bounding box center [482, 325] width 604 height 205
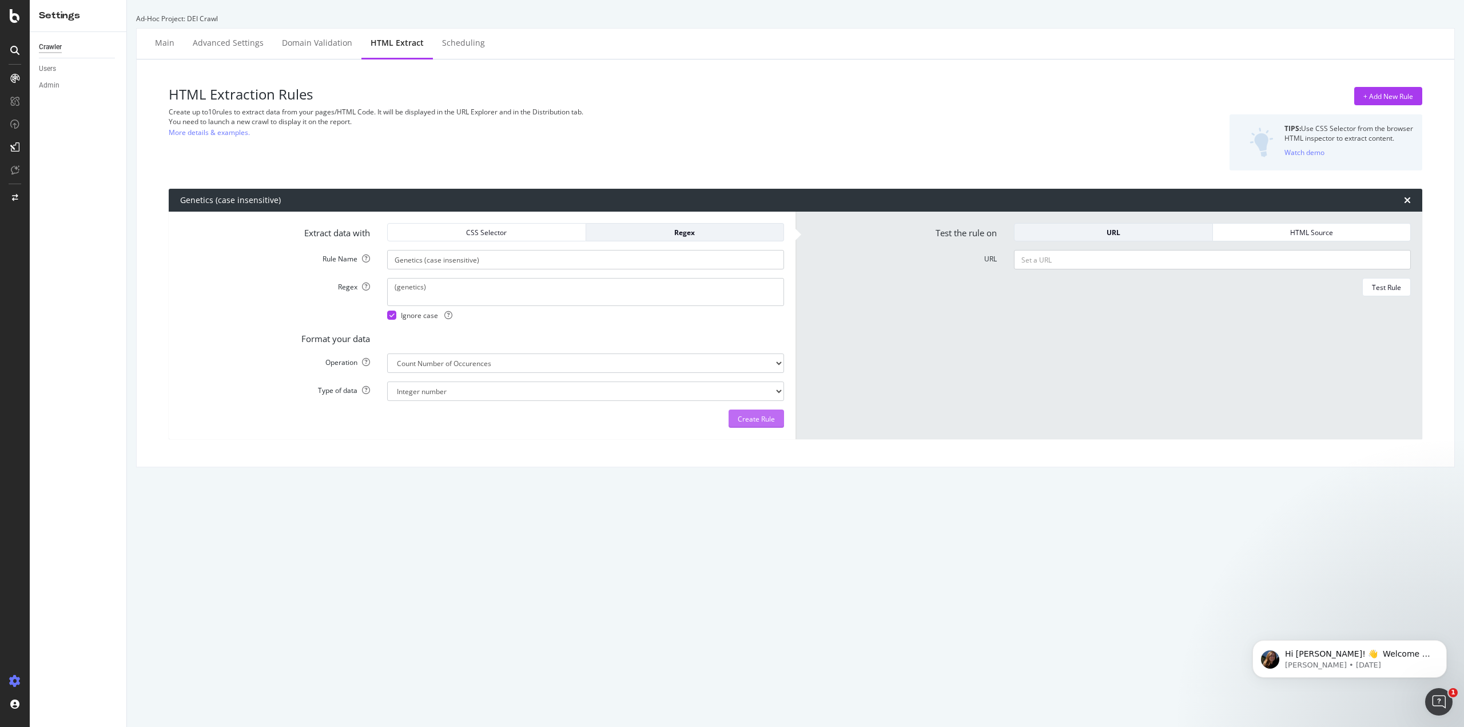
click at [753, 417] on div "Create Rule" at bounding box center [756, 419] width 37 height 10
